Goal: Navigation & Orientation: Understand site structure

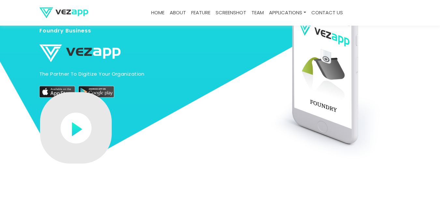
scroll to position [130, 0]
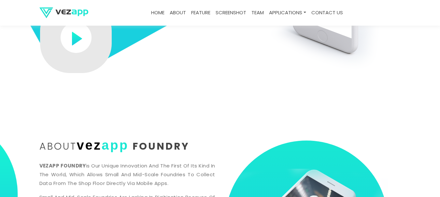
click at [201, 12] on link "feature" at bounding box center [200, 13] width 24 height 13
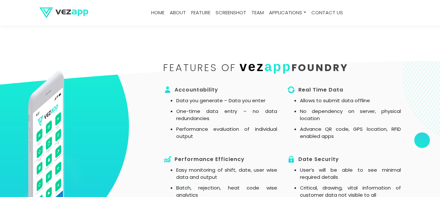
scroll to position [453, 0]
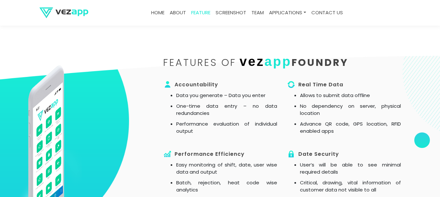
click at [196, 10] on link "feature" at bounding box center [200, 13] width 24 height 13
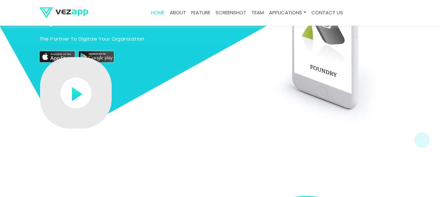
scroll to position [0, 0]
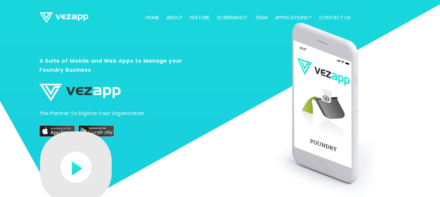
click at [196, 19] on link "feature" at bounding box center [199, 17] width 24 height 13
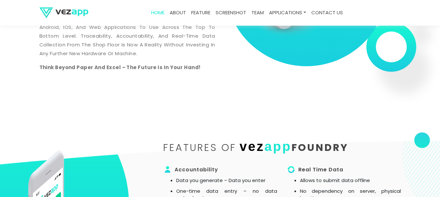
scroll to position [366, 0]
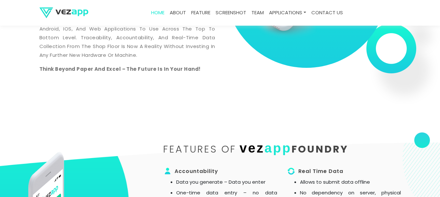
click at [203, 9] on link "feature" at bounding box center [200, 13] width 24 height 13
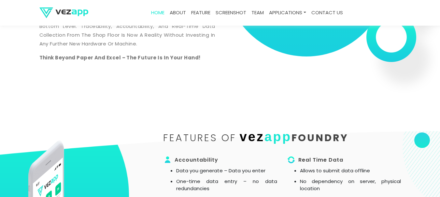
scroll to position [366, 0]
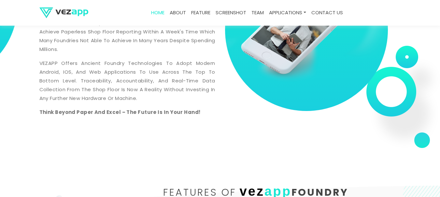
click at [222, 7] on link "screenshot" at bounding box center [231, 13] width 36 height 13
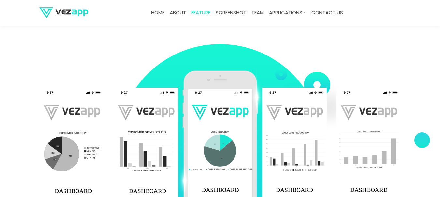
scroll to position [944, 0]
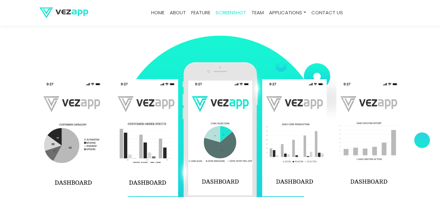
click at [260, 10] on link "team" at bounding box center [258, 13] width 18 height 13
click at [258, 15] on link "team" at bounding box center [258, 13] width 18 height 13
click at [258, 9] on link "team" at bounding box center [258, 13] width 18 height 13
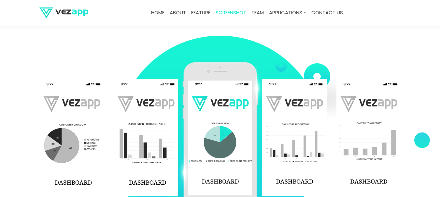
click at [258, 9] on link "team" at bounding box center [258, 13] width 18 height 13
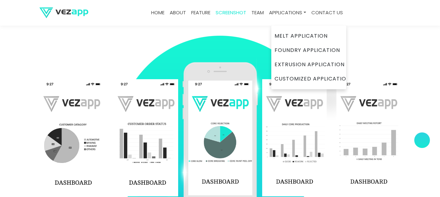
click at [283, 12] on link "Applications" at bounding box center [287, 13] width 42 height 13
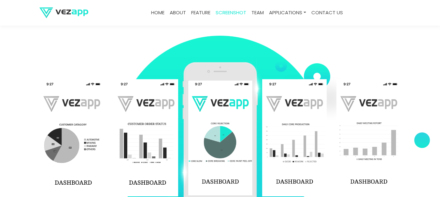
click at [318, 12] on link "contact us" at bounding box center [326, 13] width 37 height 13
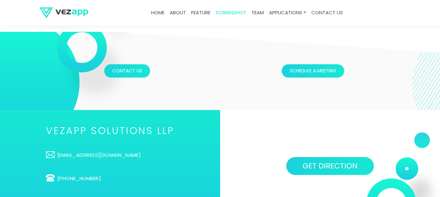
scroll to position [2045, 0]
